Goal: Information Seeking & Learning: Check status

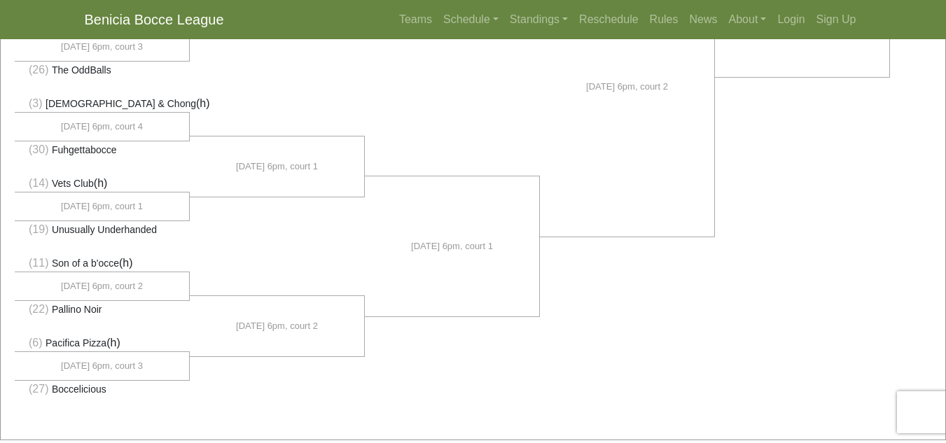
scroll to position [1034, 0]
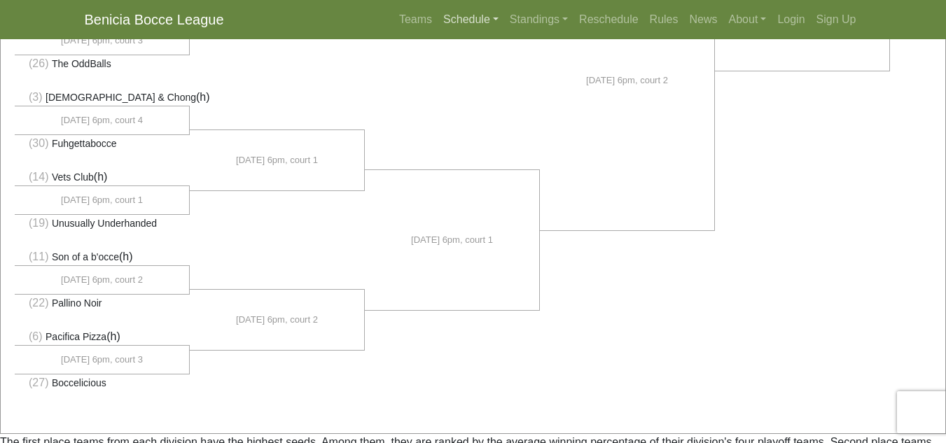
click at [468, 19] on link "Schedule" at bounding box center [470, 20] width 66 height 28
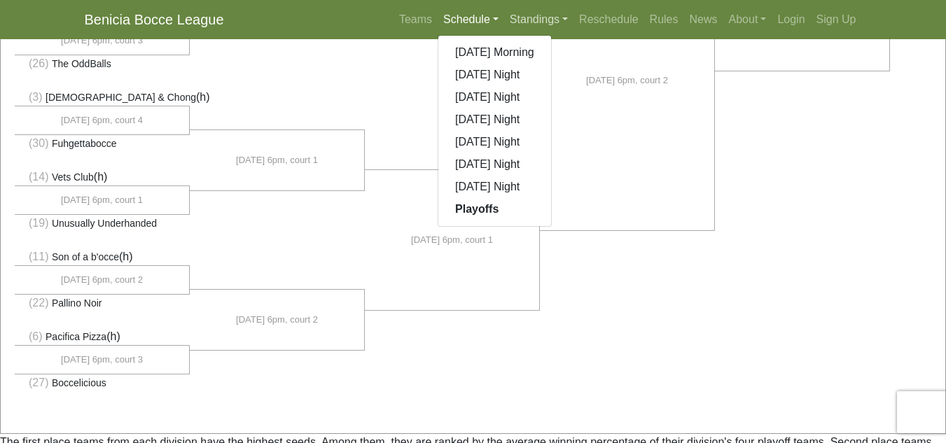
click at [537, 20] on link "Standings" at bounding box center [538, 20] width 69 height 28
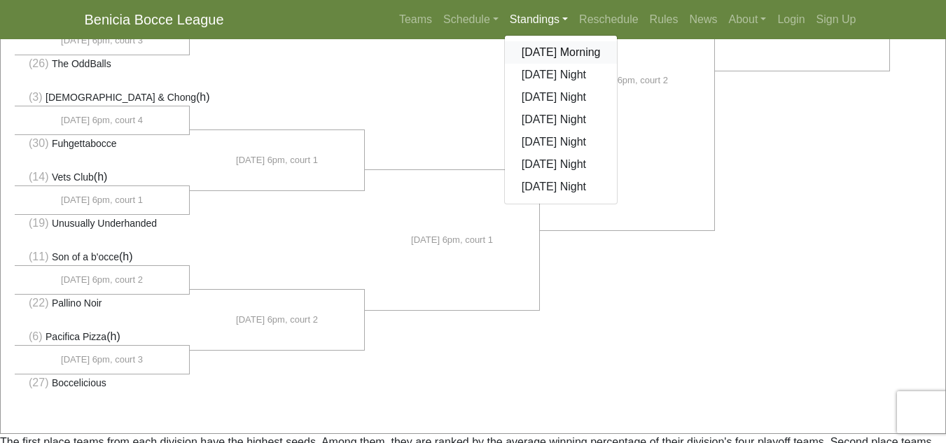
click at [545, 58] on link "[DATE] Morning" at bounding box center [561, 52] width 113 height 22
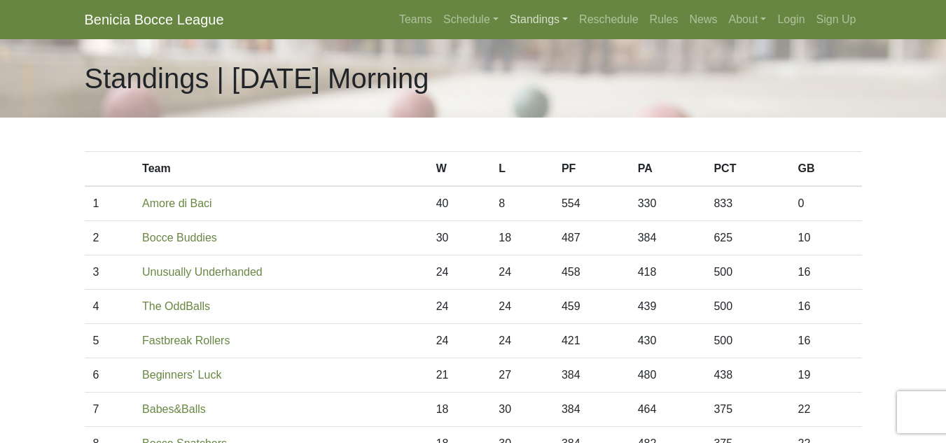
click at [540, 19] on link "Standings" at bounding box center [538, 20] width 69 height 28
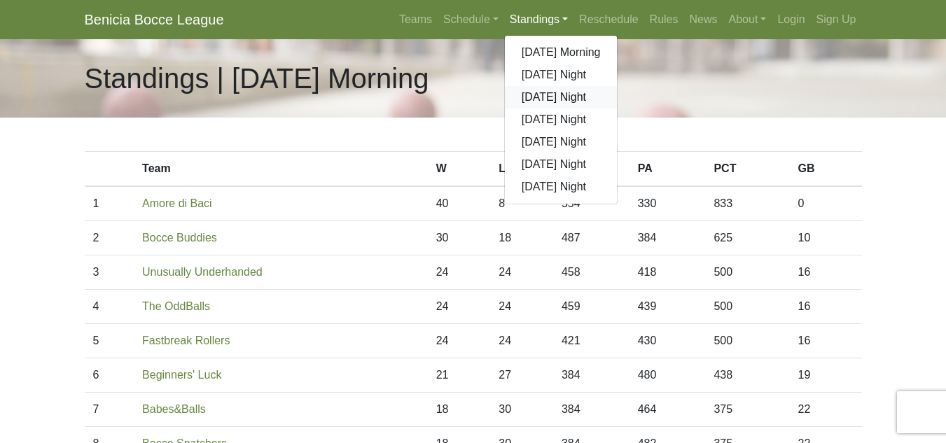
click at [542, 99] on link "[DATE] Night" at bounding box center [561, 97] width 113 height 22
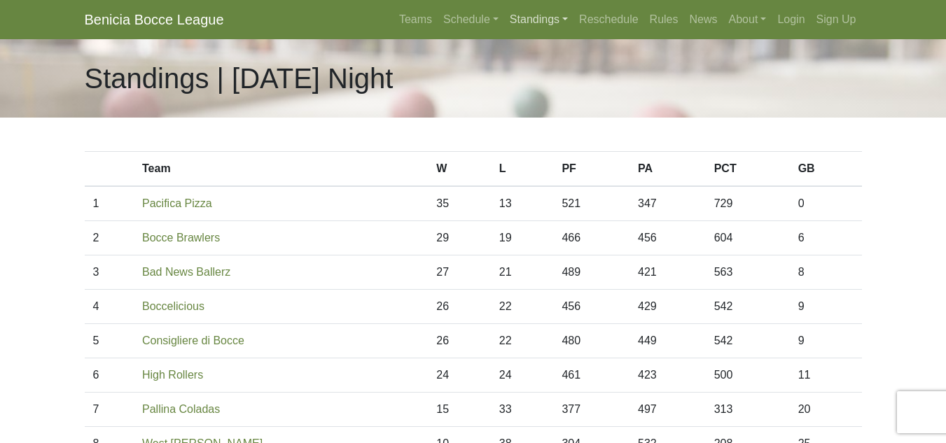
click at [545, 13] on link "Standings" at bounding box center [538, 20] width 69 height 28
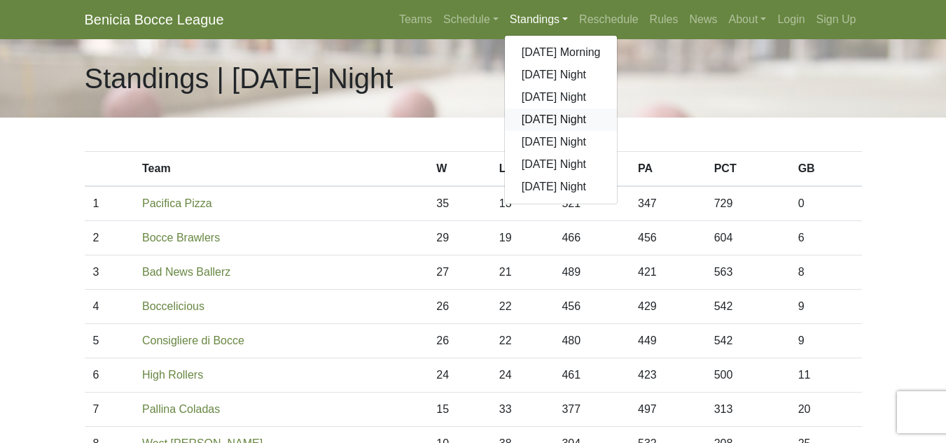
click at [549, 119] on link "[DATE] Night" at bounding box center [561, 119] width 113 height 22
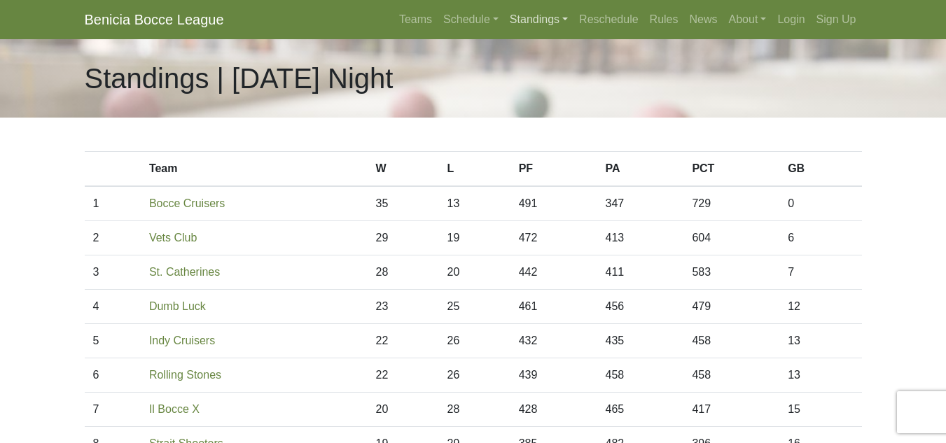
click at [532, 22] on link "Standings" at bounding box center [538, 20] width 69 height 28
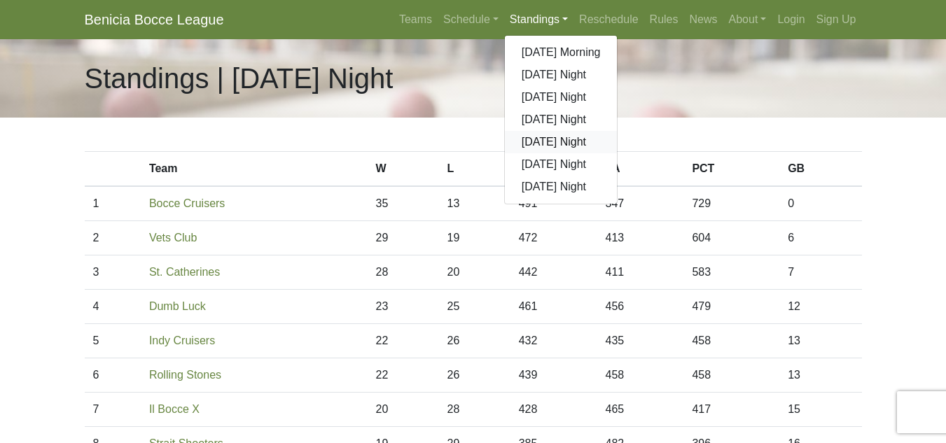
click at [546, 143] on link "[DATE] Night" at bounding box center [561, 142] width 113 height 22
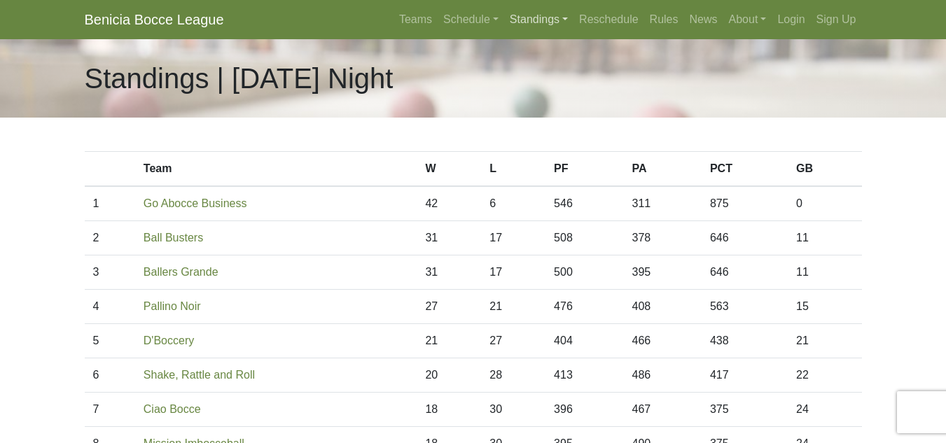
click at [537, 14] on link "Standings" at bounding box center [538, 20] width 69 height 28
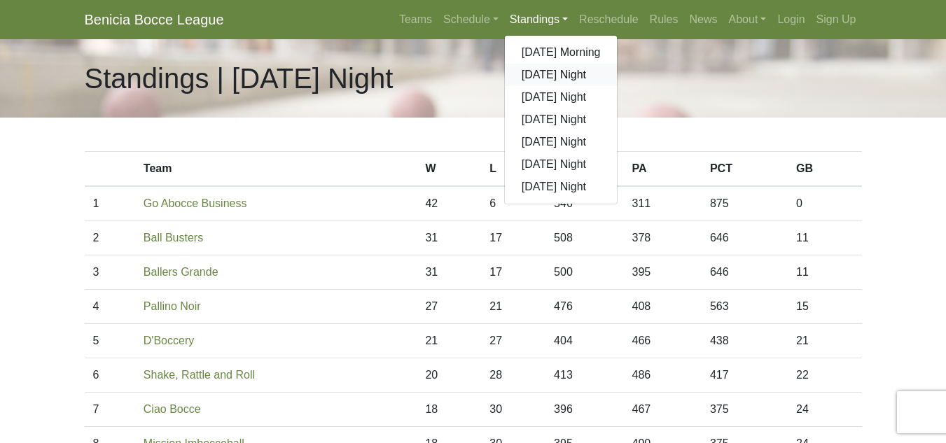
click at [541, 73] on link "[DATE] Night" at bounding box center [561, 75] width 113 height 22
